Goal: Task Accomplishment & Management: Manage account settings

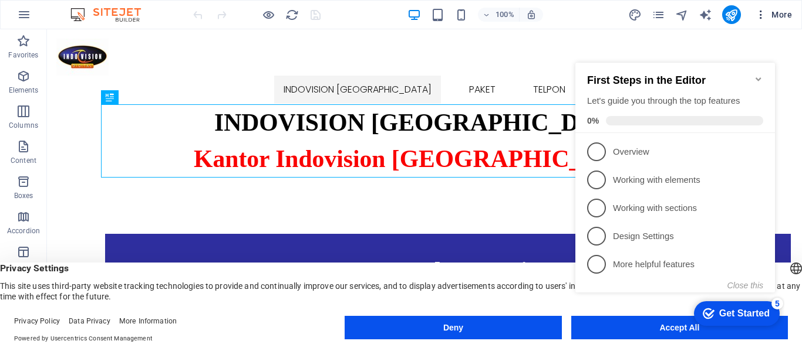
click at [765, 20] on icon "button" at bounding box center [761, 15] width 12 height 12
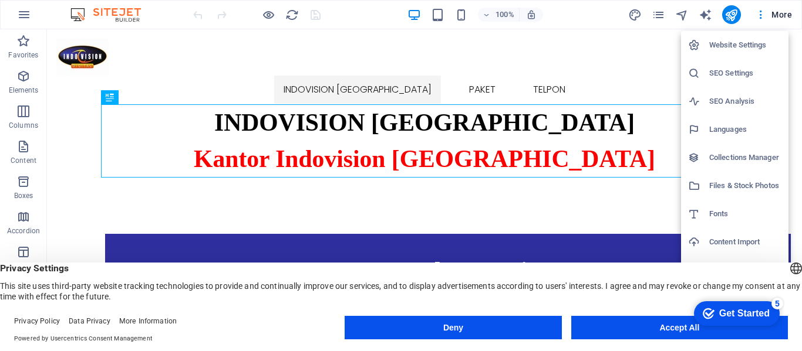
click at [755, 42] on h6 "Website Settings" at bounding box center [745, 45] width 72 height 14
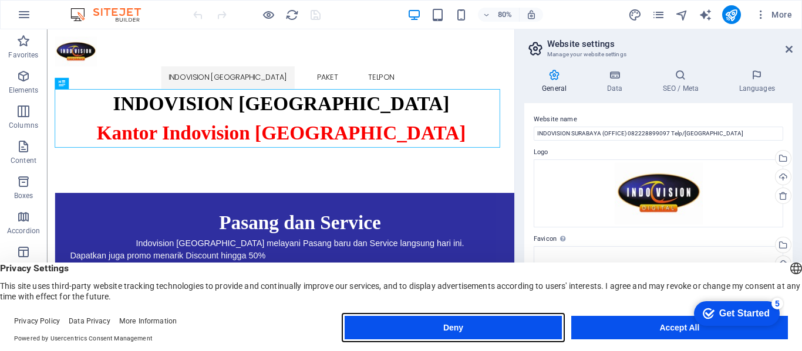
click at [550, 334] on button "Deny" at bounding box center [452, 327] width 217 height 23
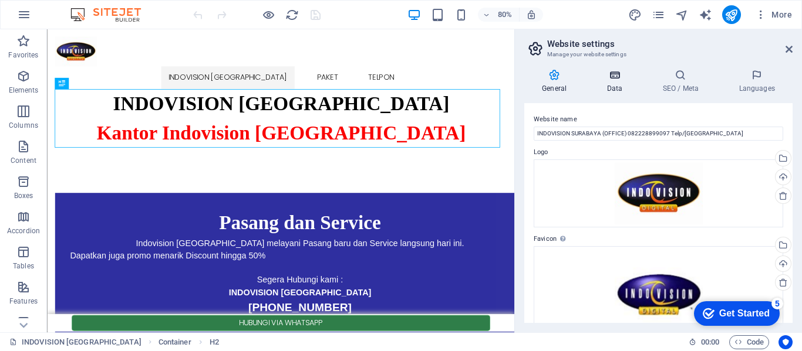
click at [617, 83] on h4 "Data" at bounding box center [617, 81] width 56 height 25
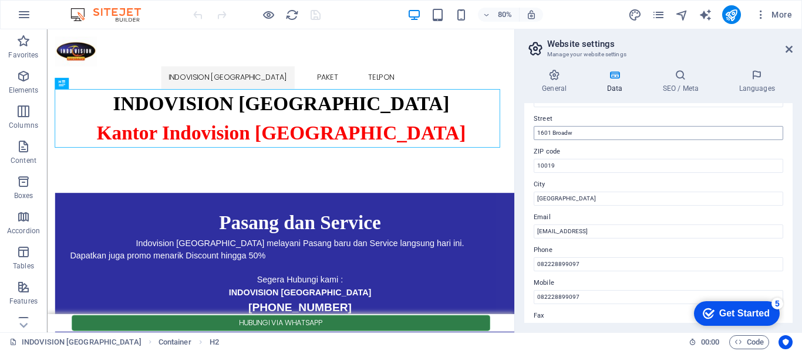
scroll to position [235, 0]
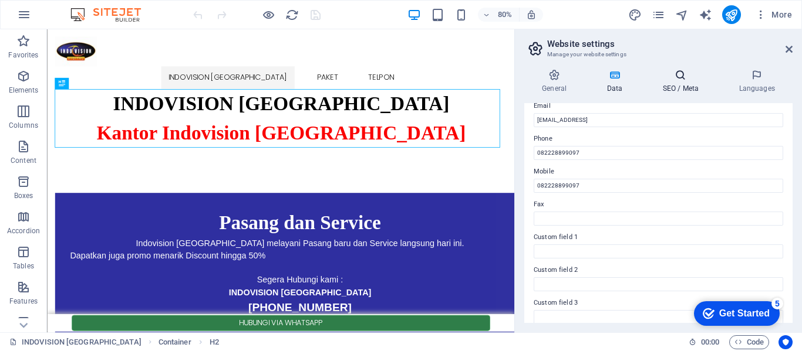
click at [672, 80] on icon at bounding box center [680, 75] width 72 height 12
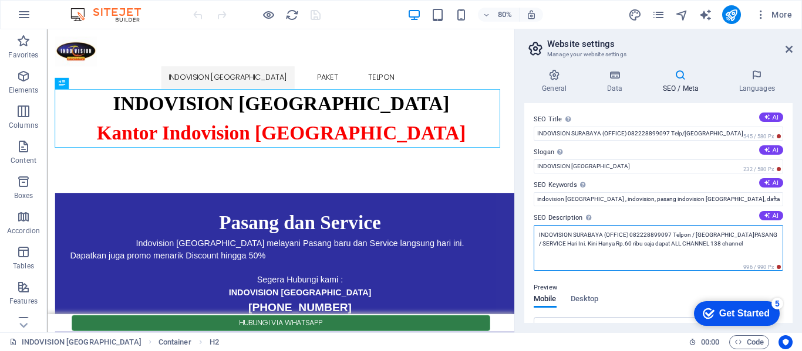
click at [702, 238] on textarea "INDOVISION SURABAYA (OFFICE) 082228899097 Telpon / [GEOGRAPHIC_DATA]PASANG / SE…" at bounding box center [657, 248] width 249 height 46
click at [701, 248] on textarea "INDOVISION SURABAYA (OFFICE) 082228899097 Telpon / [GEOGRAPHIC_DATA]PASANG / SE…" at bounding box center [657, 248] width 249 height 46
type textarea "INDOVISION SURABAYA (OFFICE) 082228899097 Telpon / [GEOGRAPHIC_DATA]PASANG / SE…"
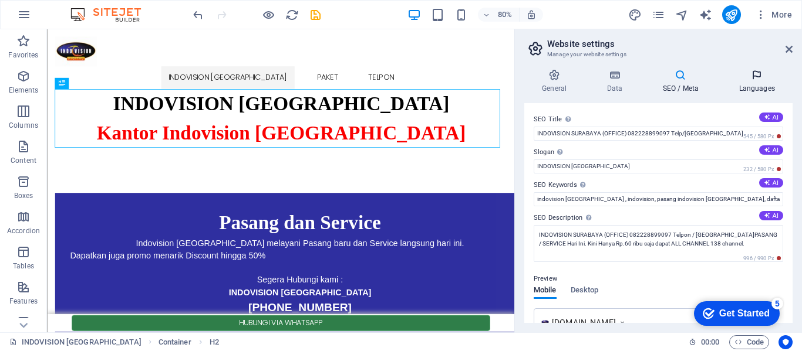
click at [754, 87] on h4 "Languages" at bounding box center [757, 81] width 72 height 25
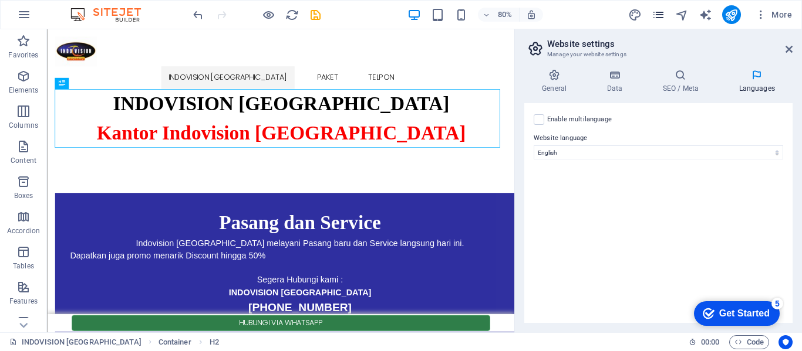
click at [665, 18] on span "pages" at bounding box center [658, 14] width 14 height 13
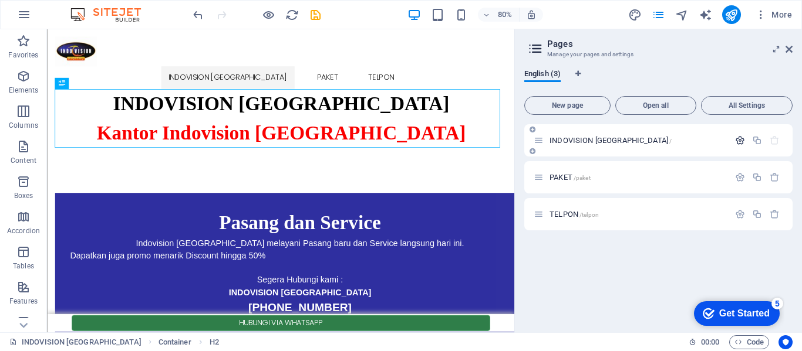
click at [740, 141] on icon "button" at bounding box center [740, 141] width 10 height 10
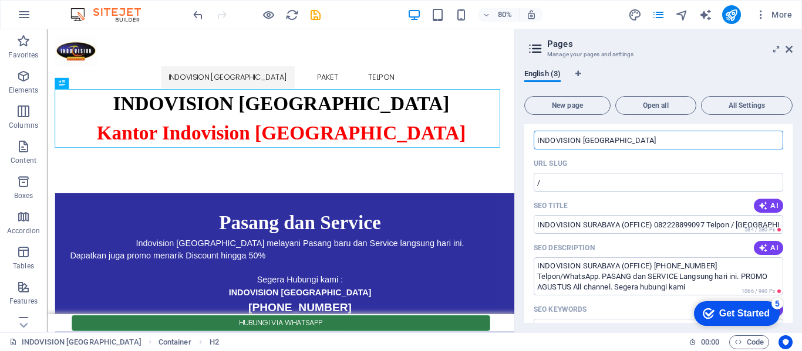
scroll to position [117, 0]
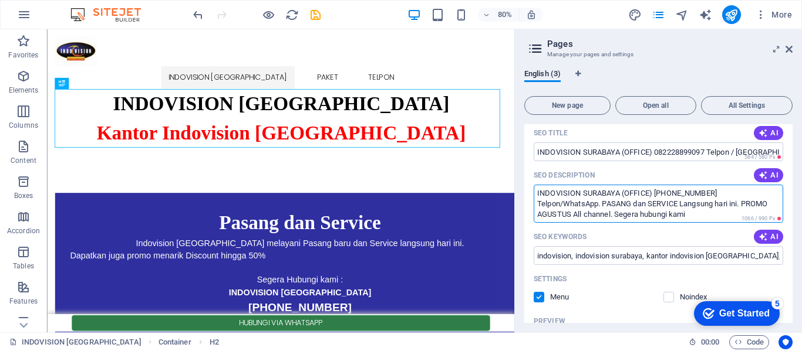
drag, startPoint x: 535, startPoint y: 206, endPoint x: 649, endPoint y: 215, distance: 114.2
click at [649, 215] on textarea "INDOVISION SURABAYA (OFFICE) [PHONE_NUMBER] Telpon/WhatsApp. PASANG dan SERVICE…" at bounding box center [657, 204] width 249 height 38
paste textarea "/ SERVICE Hari Ini. Kini Hanya Rp.60 ribu saja dapat ALL CHANNEL 138 channel"
type textarea "INDOVISION SURABAYA (OFFICE) [PHONE_NUMBER] Telpon/WhatsApp. PASANG / SERVICE H…"
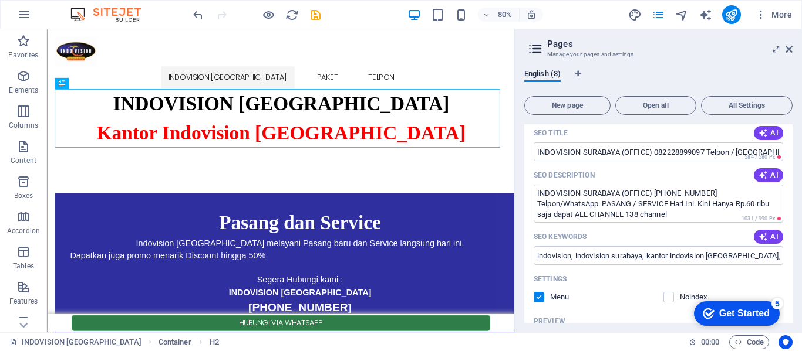
click at [649, 234] on div "SEO Keywords AI" at bounding box center [657, 237] width 249 height 19
click at [530, 52] on icon at bounding box center [535, 48] width 18 height 16
click at [534, 50] on icon at bounding box center [535, 48] width 18 height 16
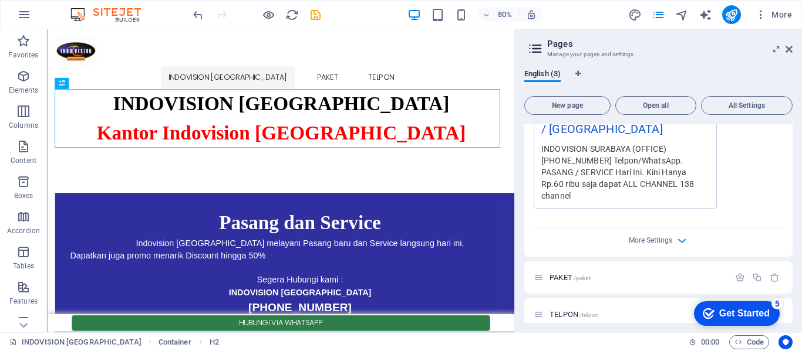
scroll to position [417, 0]
click at [741, 272] on icon "button" at bounding box center [740, 277] width 10 height 10
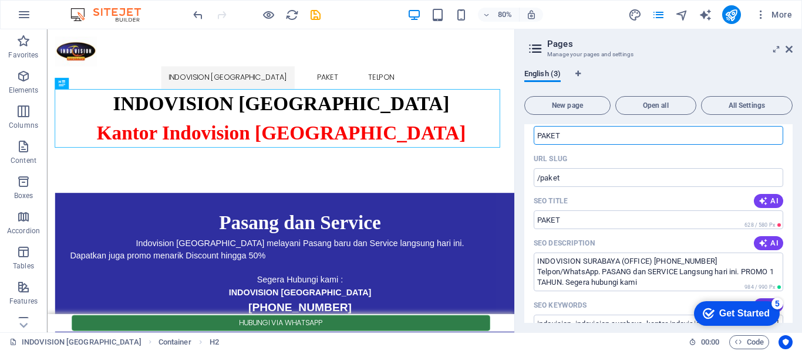
scroll to position [652, 0]
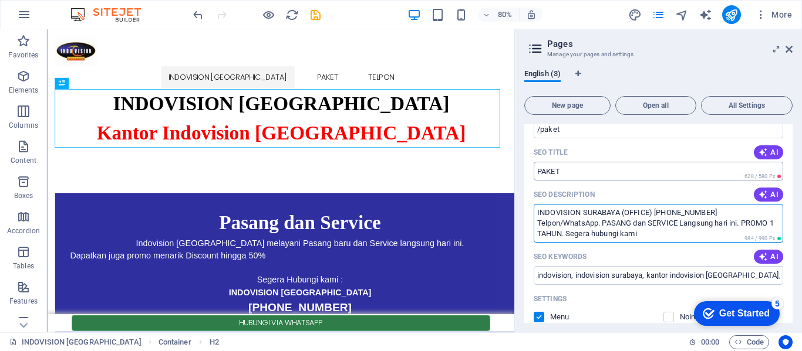
drag, startPoint x: 536, startPoint y: 211, endPoint x: 605, endPoint y: 153, distance: 90.0
click at [604, 155] on div "Name PAKET ​ URL SLUG /paket ​ SEO Title AI PAKET ​ 628 / 580 Px SEO Descriptio…" at bounding box center [658, 320] width 268 height 522
paste textarea "PASANG / SERVICE Hari Ini. Kini Hanya Rp.60 ribu saja dapat ALL CHANNEL 138 cha…"
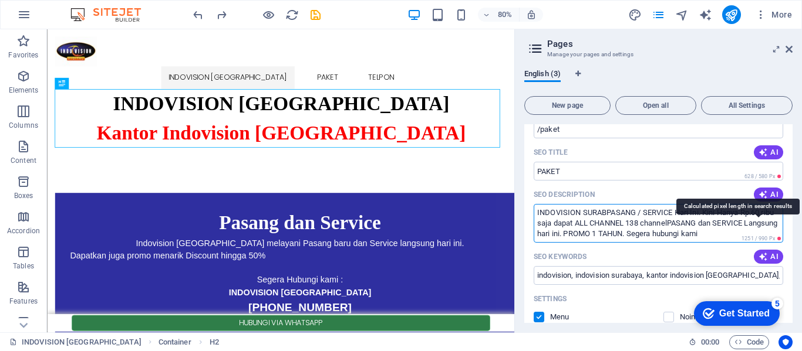
drag, startPoint x: 686, startPoint y: 212, endPoint x: 759, endPoint y: 228, distance: 74.3
click at [759, 228] on div "INDOVISION SURABPASANG / SERVICE Hari Ini. Kini Hanya Rp.60 ribu saja dapat ALL…" at bounding box center [657, 223] width 249 height 38
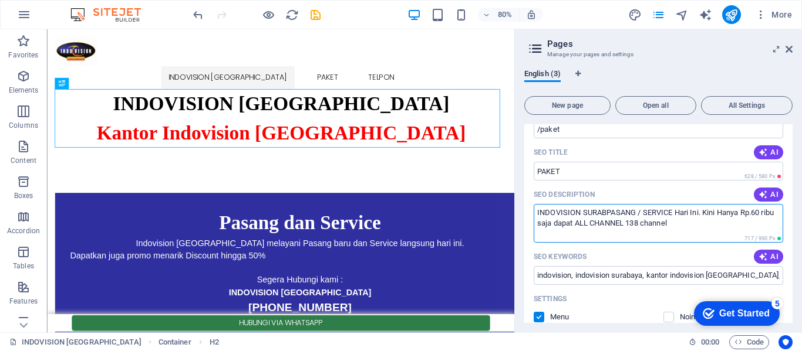
click at [616, 223] on textarea "INDOVISION SURABPASANG / SERVICE Hari Ini. Kini Hanya Rp.60 ribu saja dapat ALL…" at bounding box center [657, 223] width 249 height 38
click at [606, 204] on textarea "INDOVISION SURABPASANG / SERVICE Hari Ini. Kini Hanya Rp.60 ribu saja dapat ALL…" at bounding box center [657, 223] width 249 height 38
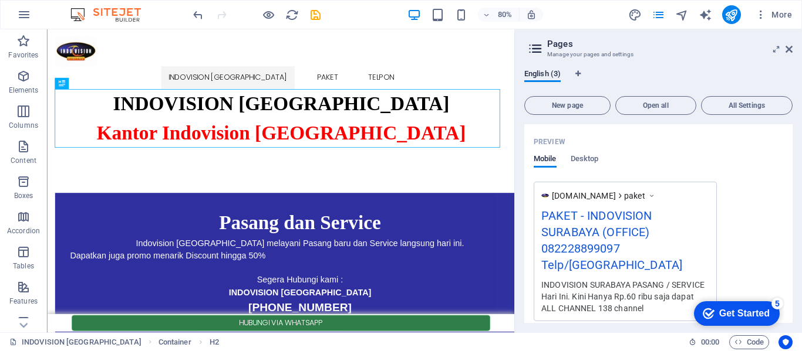
scroll to position [911, 0]
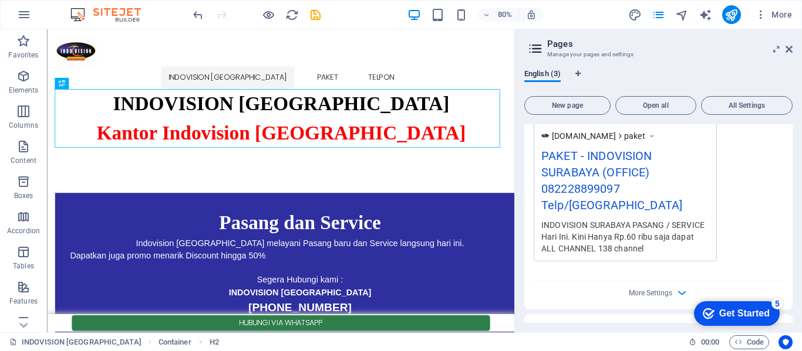
type textarea "INDOVISION SURABAYA PASANG / SERVICE Hari Ini. Kini Hanya Rp.60 ribu saja dapat…"
click at [738, 302] on div "checkmark Get Started 5" at bounding box center [737, 314] width 86 height 25
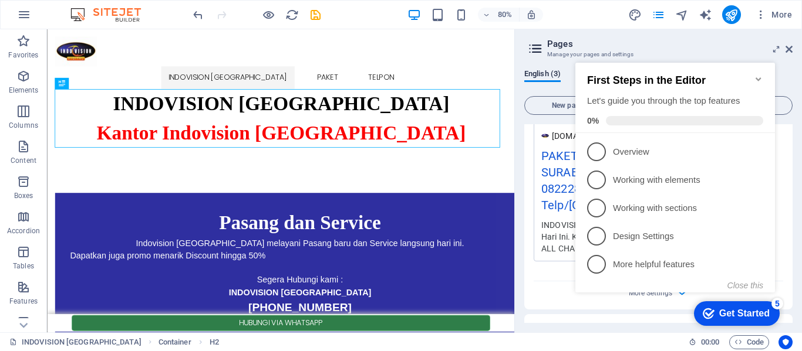
click at [757, 77] on icon "Minimize checklist" at bounding box center [757, 79] width 9 height 9
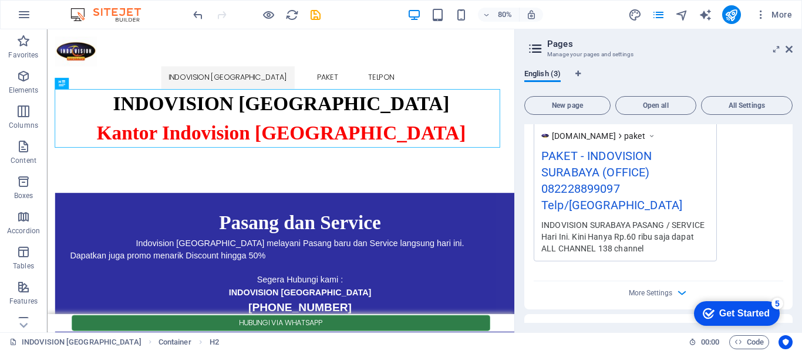
click at [776, 306] on div "5" at bounding box center [777, 304] width 12 height 12
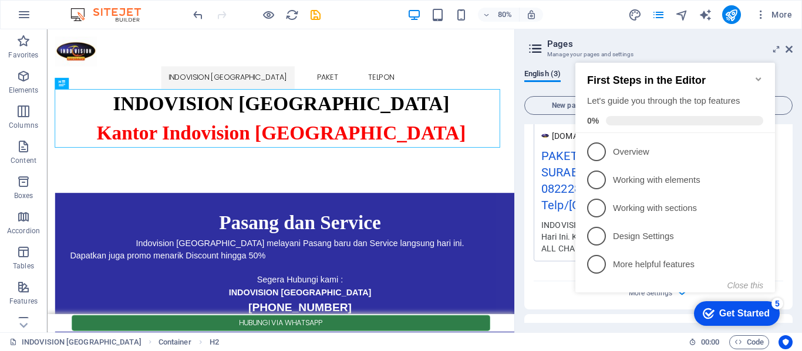
click at [760, 75] on icon "Minimize checklist" at bounding box center [757, 79] width 9 height 9
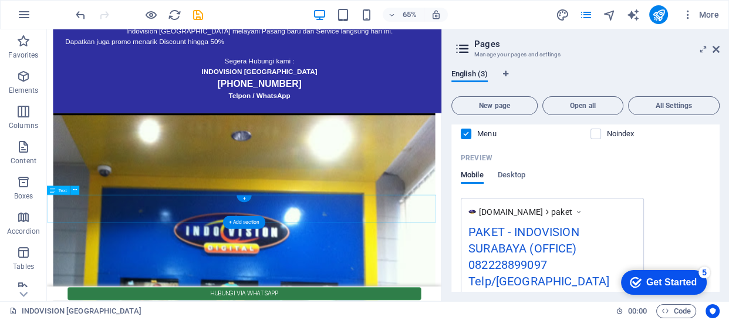
scroll to position [266, 0]
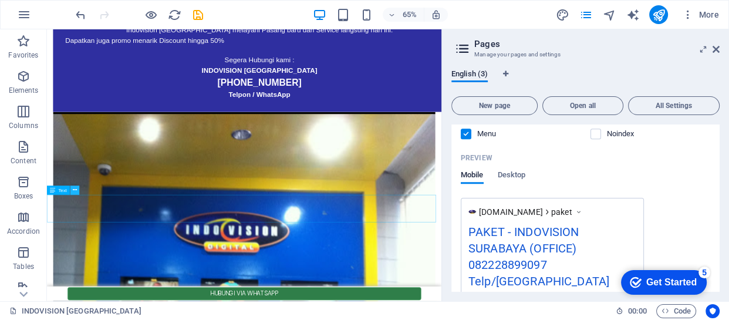
click at [73, 190] on icon at bounding box center [75, 191] width 4 height 8
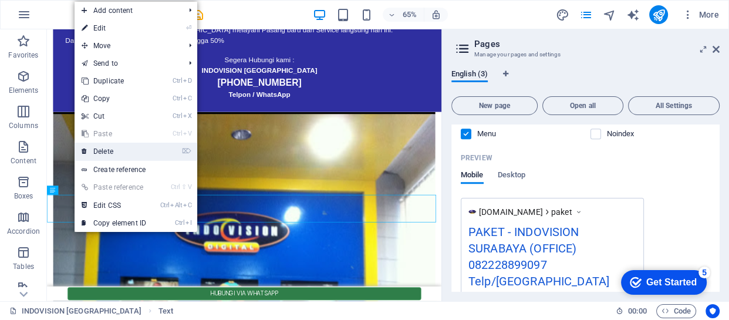
click at [104, 150] on link "⌦ Delete" at bounding box center [114, 152] width 79 height 18
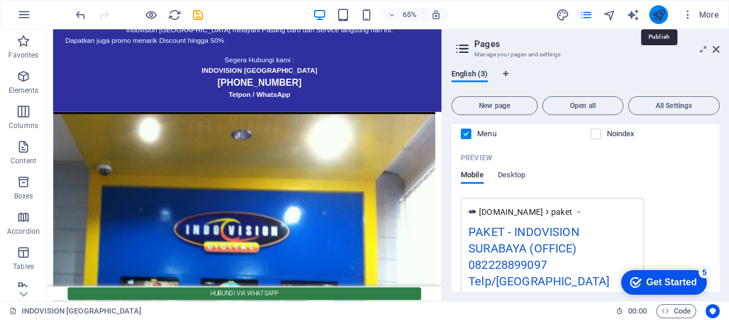
click at [652, 18] on icon "publish" at bounding box center [657, 14] width 13 height 13
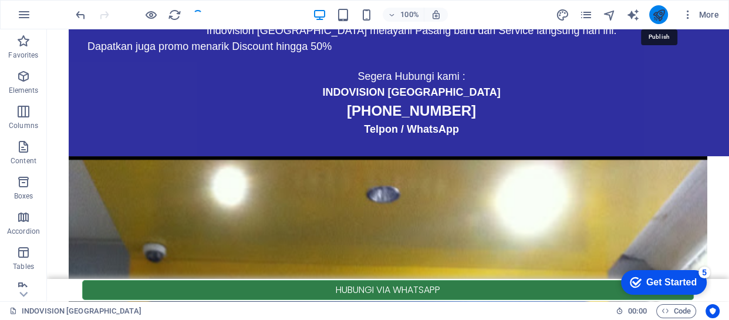
scroll to position [281, 0]
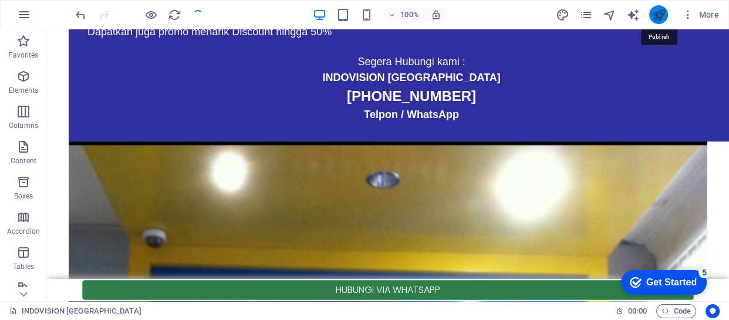
click at [652, 18] on icon "publish" at bounding box center [657, 14] width 13 height 13
